Goal: Information Seeking & Learning: Learn about a topic

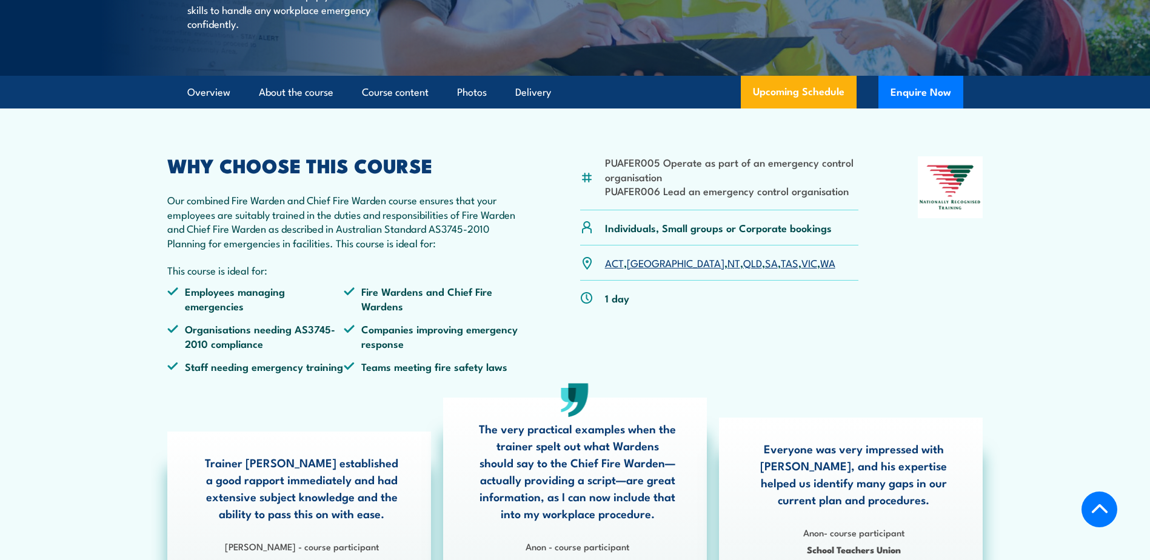
scroll to position [303, 0]
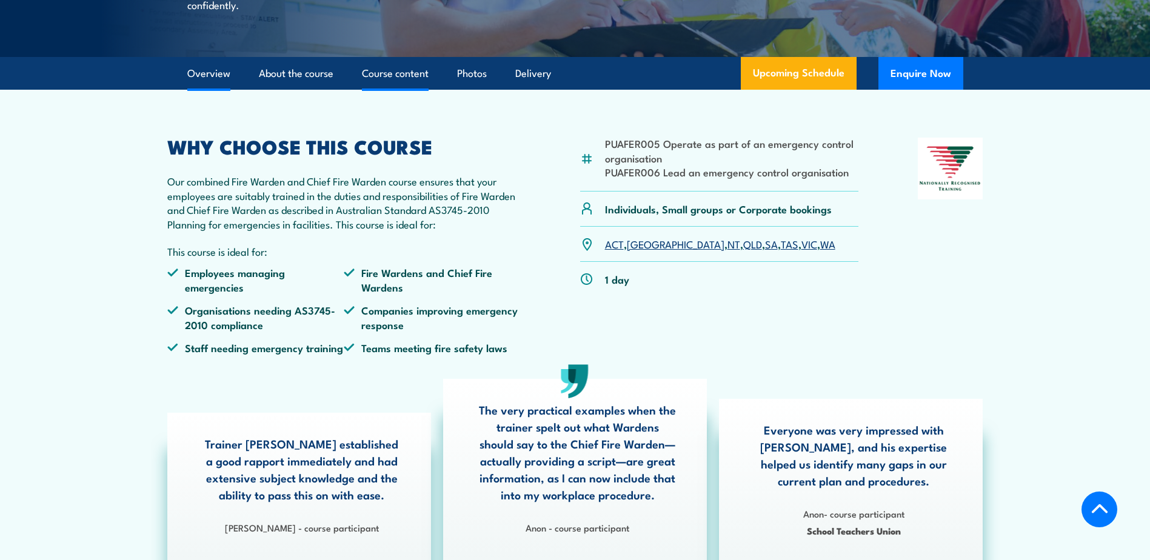
click at [418, 90] on link "Course content" at bounding box center [395, 74] width 67 height 32
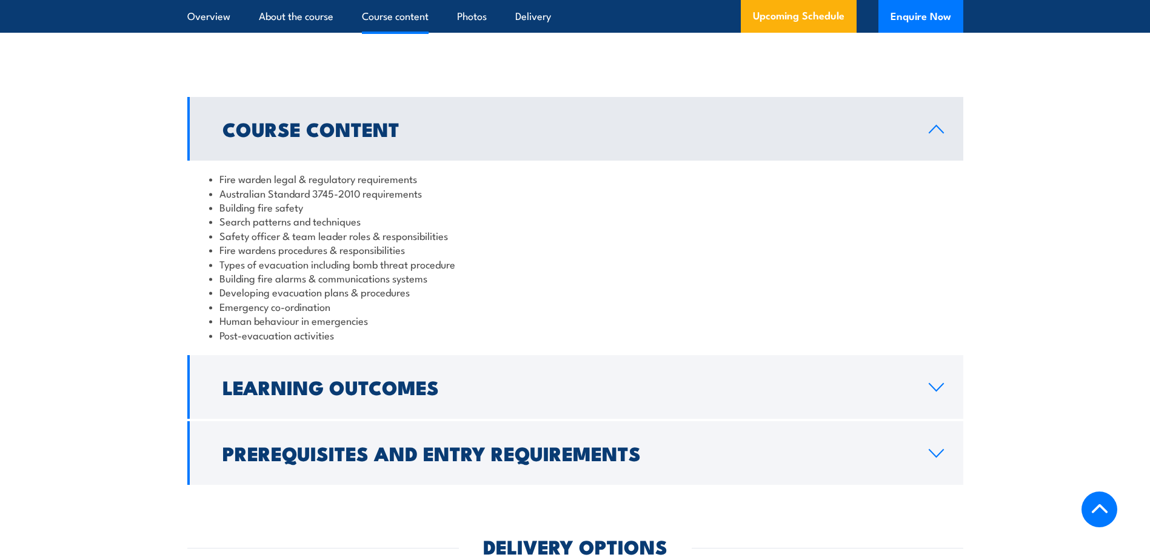
scroll to position [1164, 0]
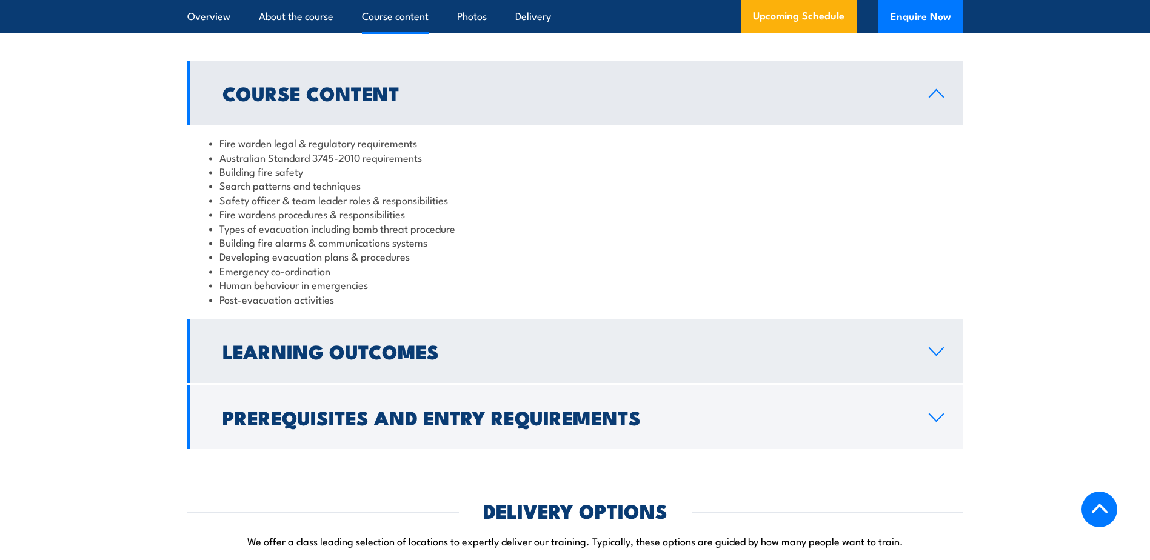
click at [487, 380] on link "Learning Outcomes" at bounding box center [575, 352] width 776 height 64
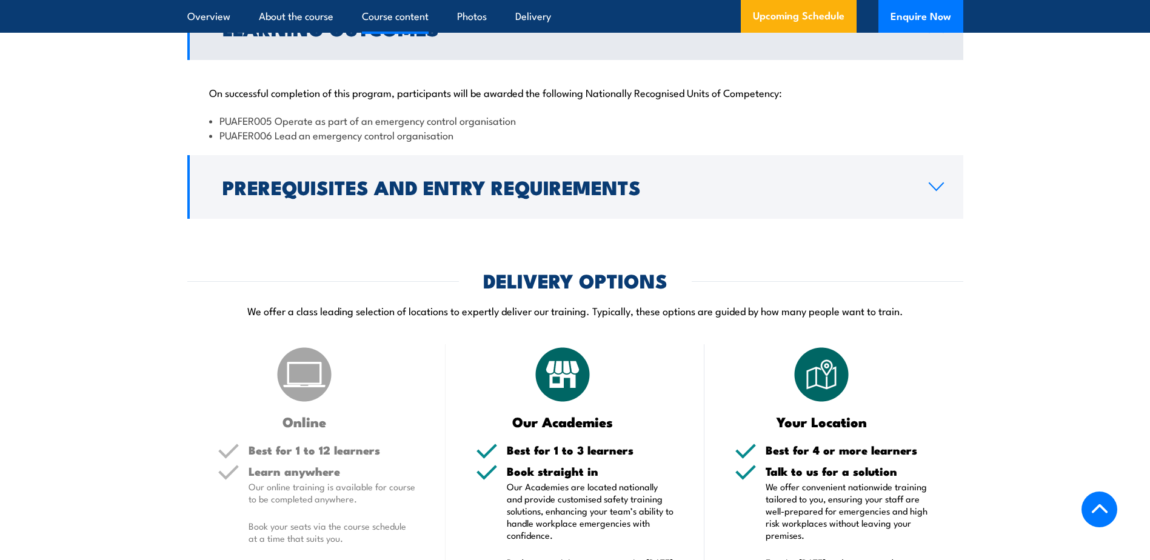
scroll to position [1239, 0]
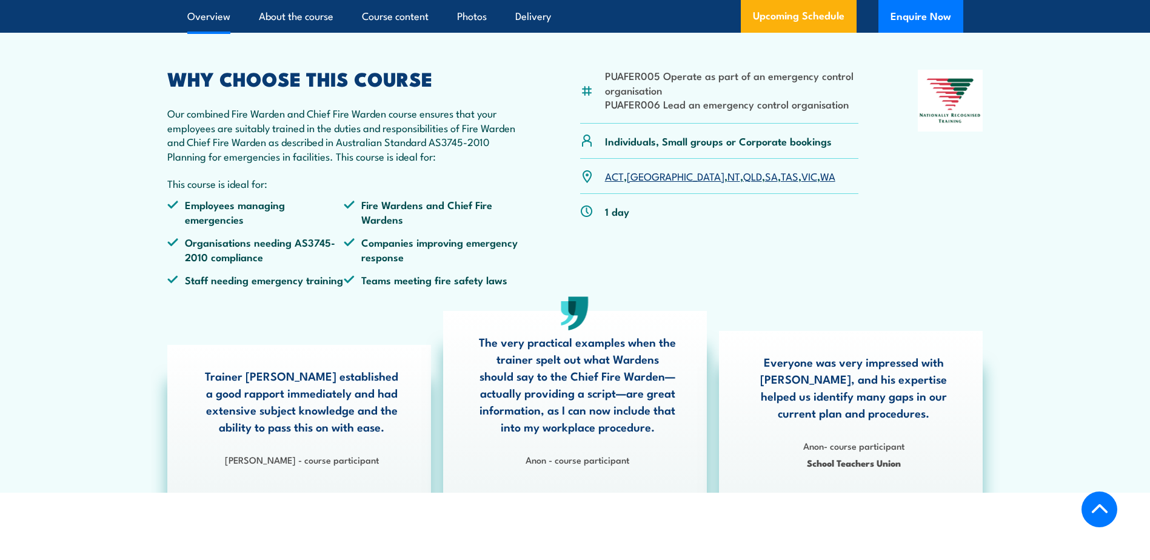
scroll to position [360, 0]
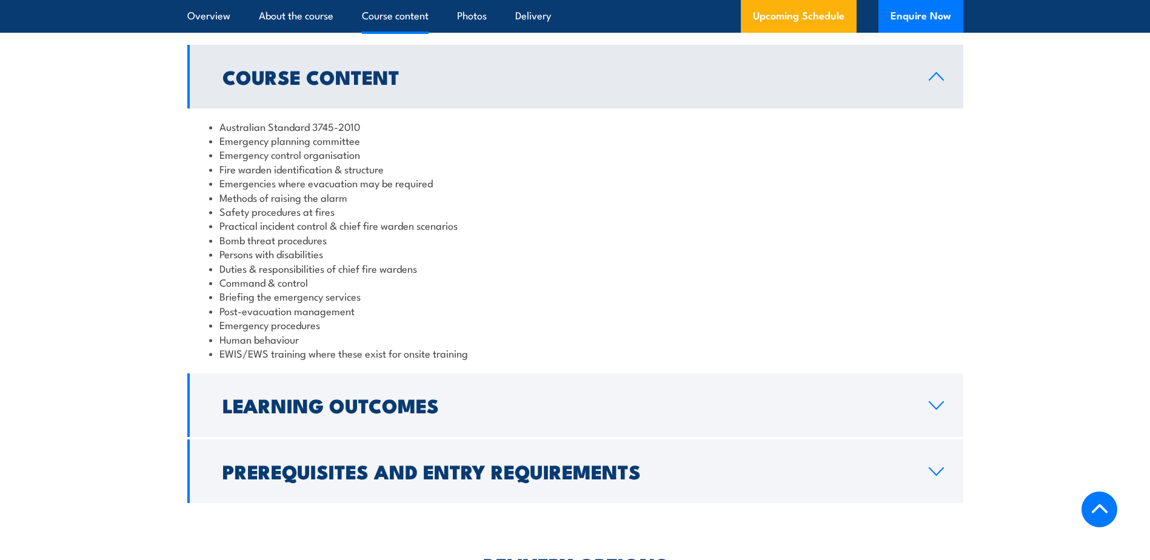
scroll to position [1152, 0]
